Goal: Task Accomplishment & Management: Use online tool/utility

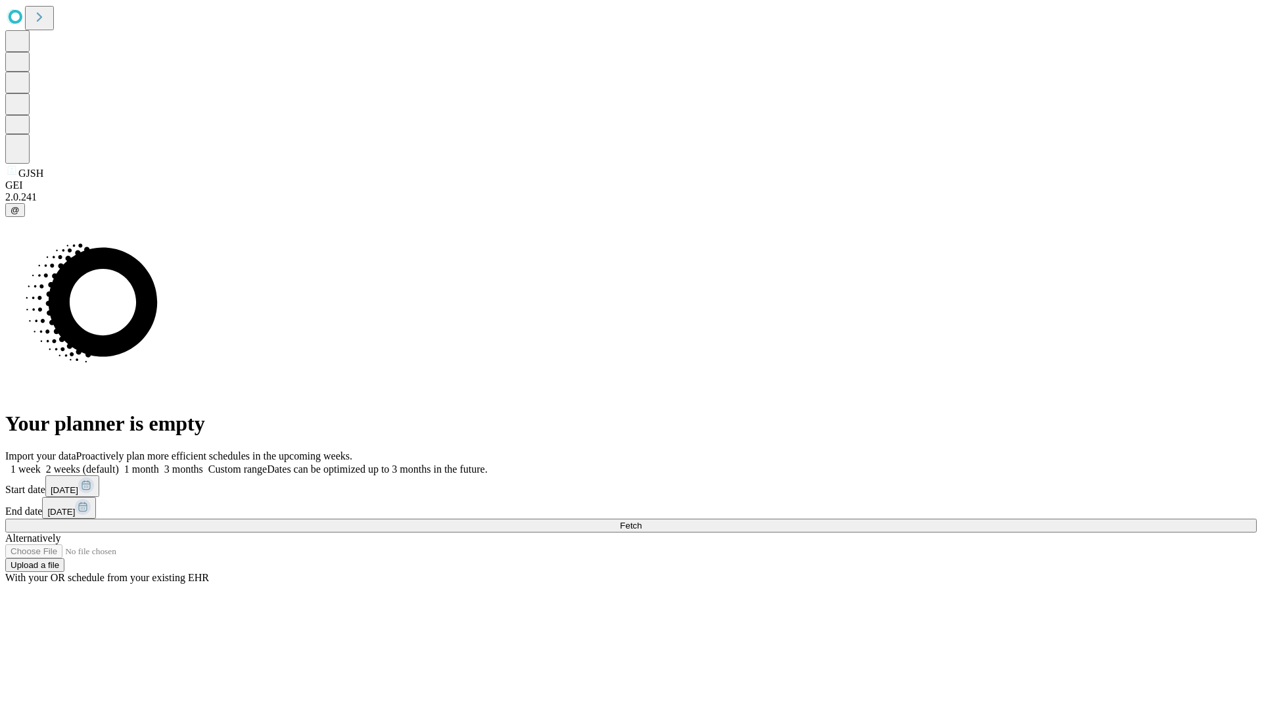
click at [641, 521] on span "Fetch" at bounding box center [631, 526] width 22 height 10
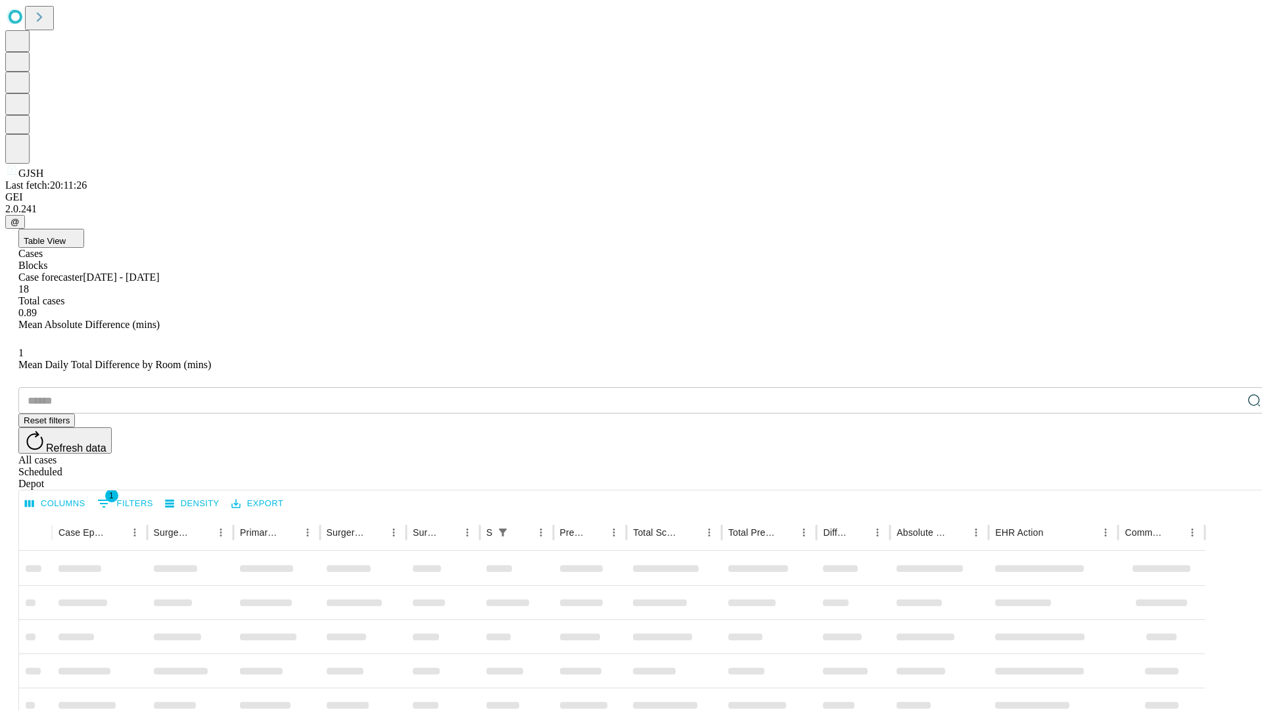
click at [1228, 478] on div "Depot" at bounding box center [643, 484] width 1251 height 12
